Goal: Book appointment/travel/reservation

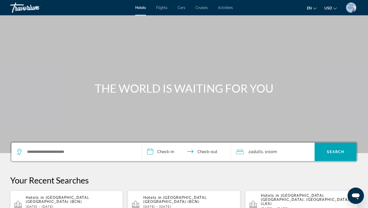
click at [161, 9] on span "Flights" at bounding box center [161, 8] width 11 height 4
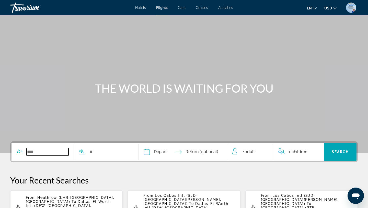
click at [45, 151] on input "Search widget" at bounding box center [48, 152] width 42 height 8
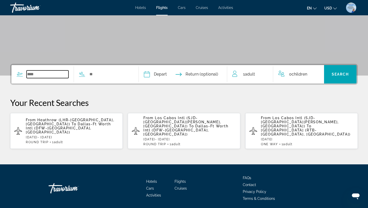
scroll to position [88, 0]
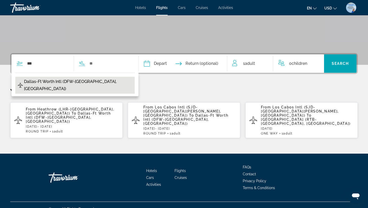
click at [95, 83] on span "Dallas-Ft Worth Intl (DFW-[GEOGRAPHIC_DATA], [GEOGRAPHIC_DATA])" at bounding box center [78, 85] width 108 height 14
type input "**********"
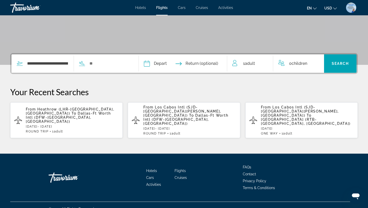
click at [114, 68] on div "**********" at bounding box center [70, 63] width 119 height 18
click at [109, 63] on input "Search widget" at bounding box center [110, 64] width 42 height 8
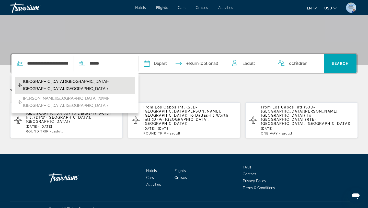
click at [87, 82] on span "[GEOGRAPHIC_DATA] ([GEOGRAPHIC_DATA]-[GEOGRAPHIC_DATA], [GEOGRAPHIC_DATA])" at bounding box center [77, 85] width 109 height 14
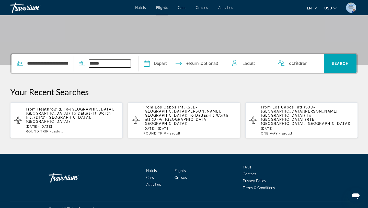
type input "**********"
click at [157, 67] on input "Depart date" at bounding box center [165, 64] width 44 height 20
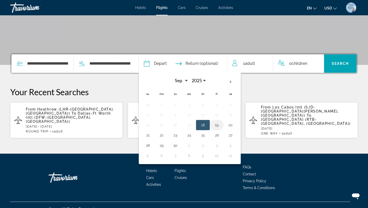
click at [221, 125] on button "19" at bounding box center [217, 125] width 8 height 7
type input "**********"
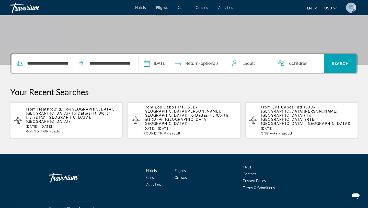
click at [216, 65] on input "Return date" at bounding box center [208, 64] width 44 height 20
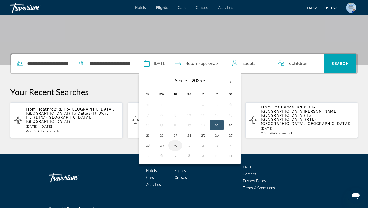
click at [179, 146] on button "30" at bounding box center [175, 145] width 8 height 7
type input "**********"
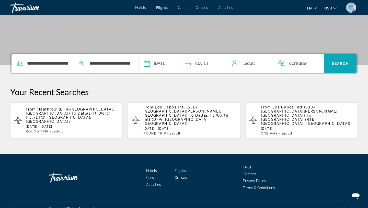
click at [337, 65] on span "Search" at bounding box center [340, 64] width 17 height 4
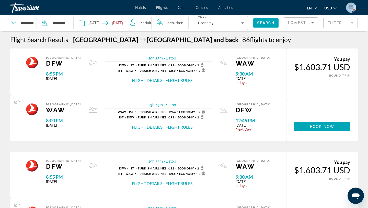
click at [349, 22] on mat-form-field "Filter" at bounding box center [340, 23] width 34 height 11
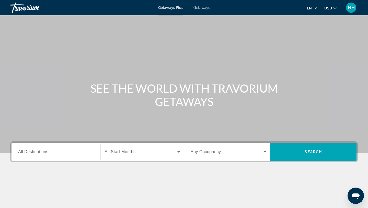
click at [204, 9] on span "Getaways" at bounding box center [201, 8] width 17 height 4
click at [37, 157] on div "Search widget" at bounding box center [56, 152] width 76 height 15
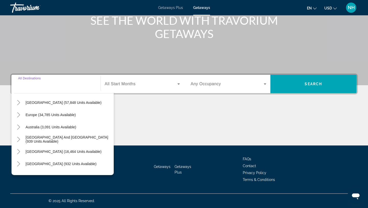
scroll to position [83, 0]
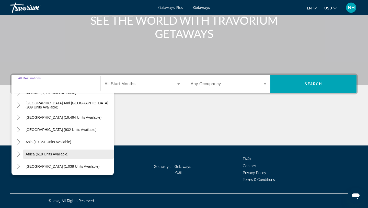
click at [30, 155] on span "Africa (618 units available)" at bounding box center [47, 154] width 43 height 4
type input "**********"
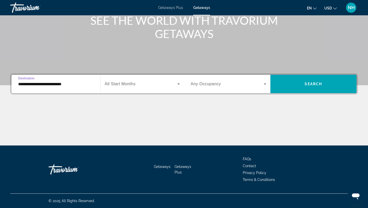
click at [134, 85] on span "All Start Months" at bounding box center [120, 84] width 31 height 4
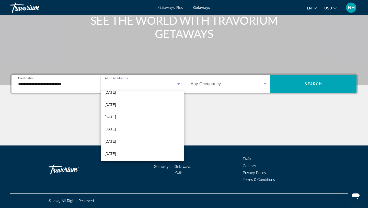
scroll to position [106, 0]
click at [116, 115] on span "June 2026" at bounding box center [110, 116] width 11 height 6
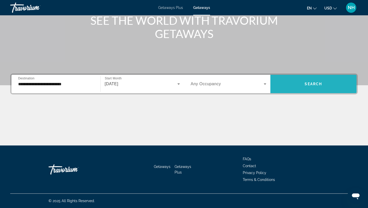
click at [309, 86] on span "Search" at bounding box center [313, 84] width 17 height 4
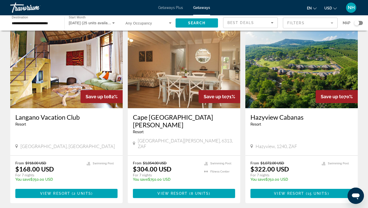
scroll to position [22, 0]
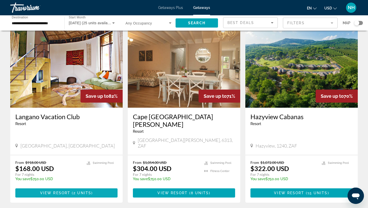
click at [74, 191] on span "2 units" at bounding box center [82, 193] width 18 height 4
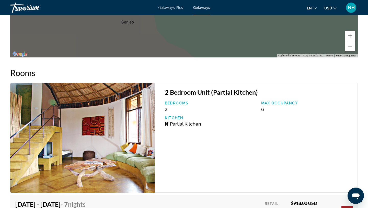
scroll to position [755, 0]
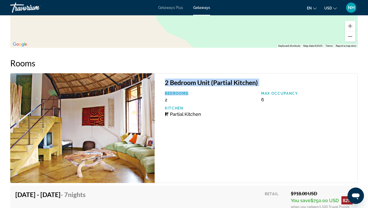
drag, startPoint x: 165, startPoint y: 85, endPoint x: 257, endPoint y: 94, distance: 92.6
click at [257, 94] on div "2 Bedroom Unit (Partial Kitchen) Bedrooms 2 Max Occupancy 6 Kitchen Partial Kit…" at bounding box center [256, 128] width 203 height 110
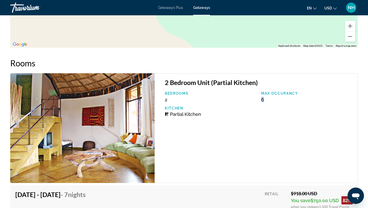
drag, startPoint x: 260, startPoint y: 99, endPoint x: 276, endPoint y: 101, distance: 15.4
click at [276, 101] on div "Max Occupancy 6" at bounding box center [307, 96] width 96 height 11
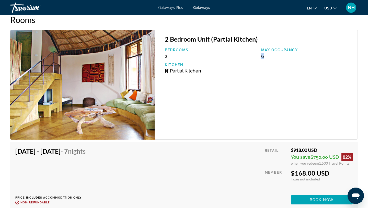
scroll to position [803, 0]
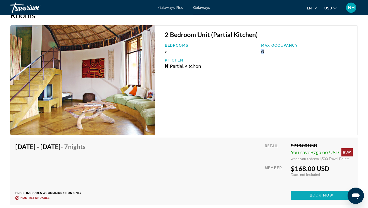
click at [319, 195] on span "Book now" at bounding box center [322, 195] width 24 height 4
